Goal: Task Accomplishment & Management: Manage account settings

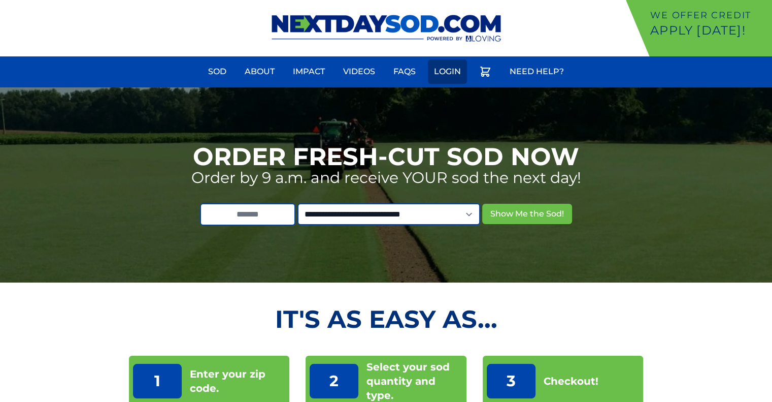
click at [441, 63] on link "Login" at bounding box center [447, 71] width 39 height 24
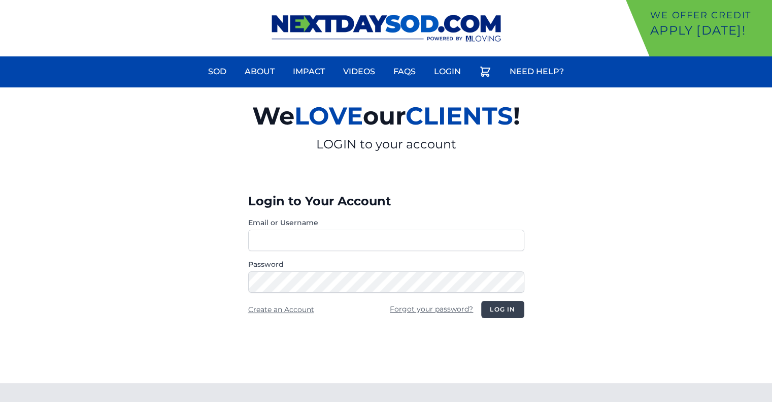
type input "**********"
click at [489, 308] on button "Log in" at bounding box center [502, 309] width 43 height 17
